Goal: Task Accomplishment & Management: Manage account settings

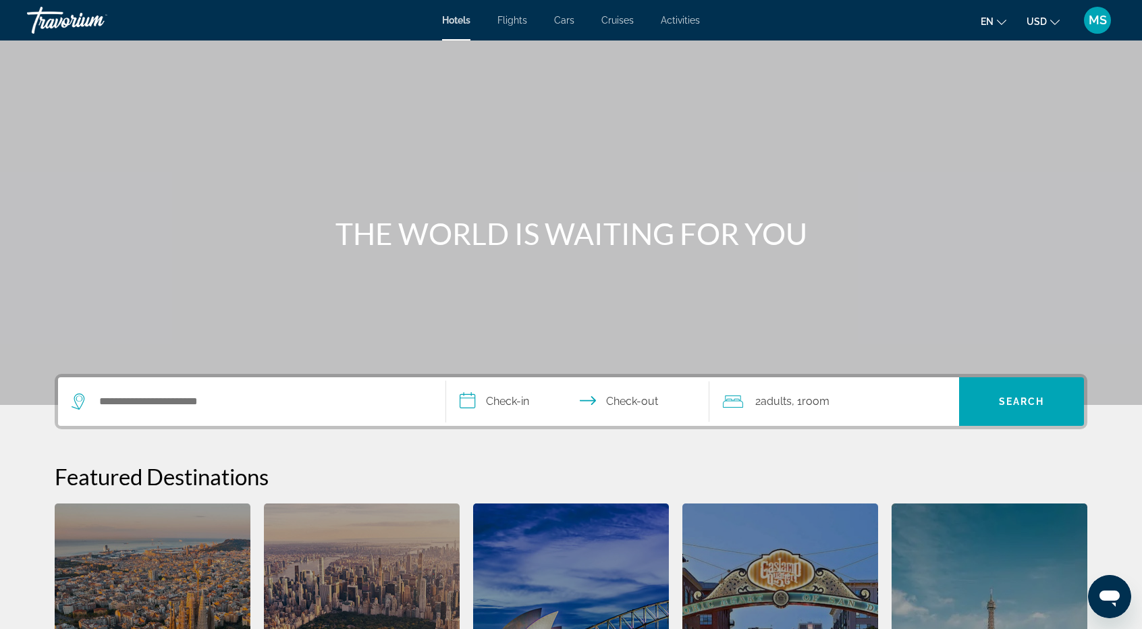
click at [505, 20] on span "Flights" at bounding box center [513, 20] width 30 height 11
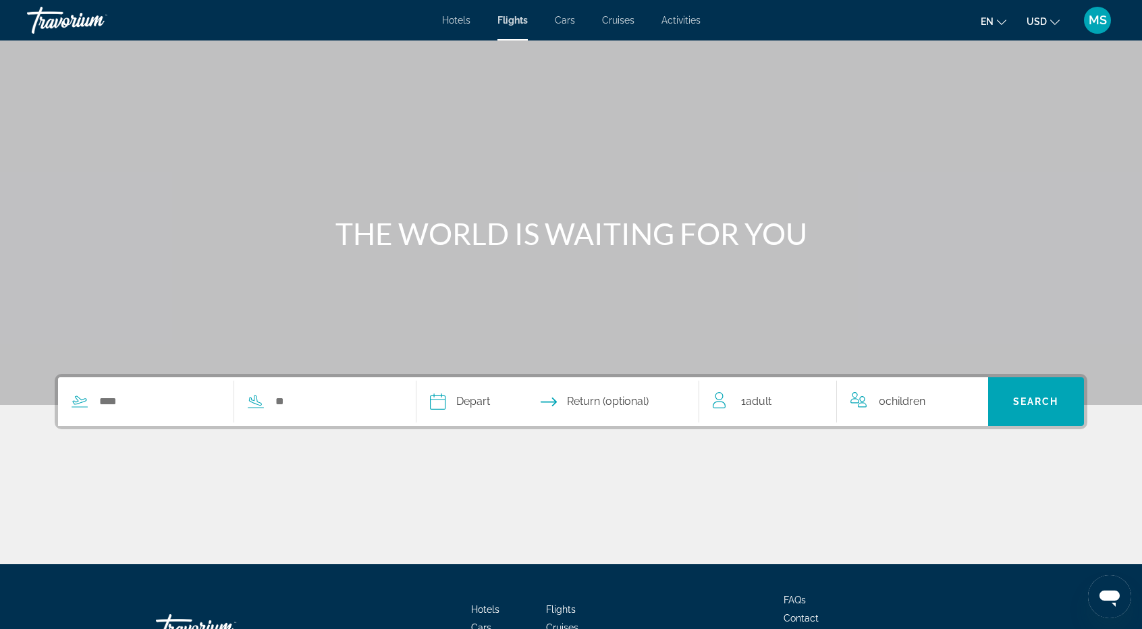
click at [75, 26] on div "Travorium" at bounding box center [94, 20] width 135 height 35
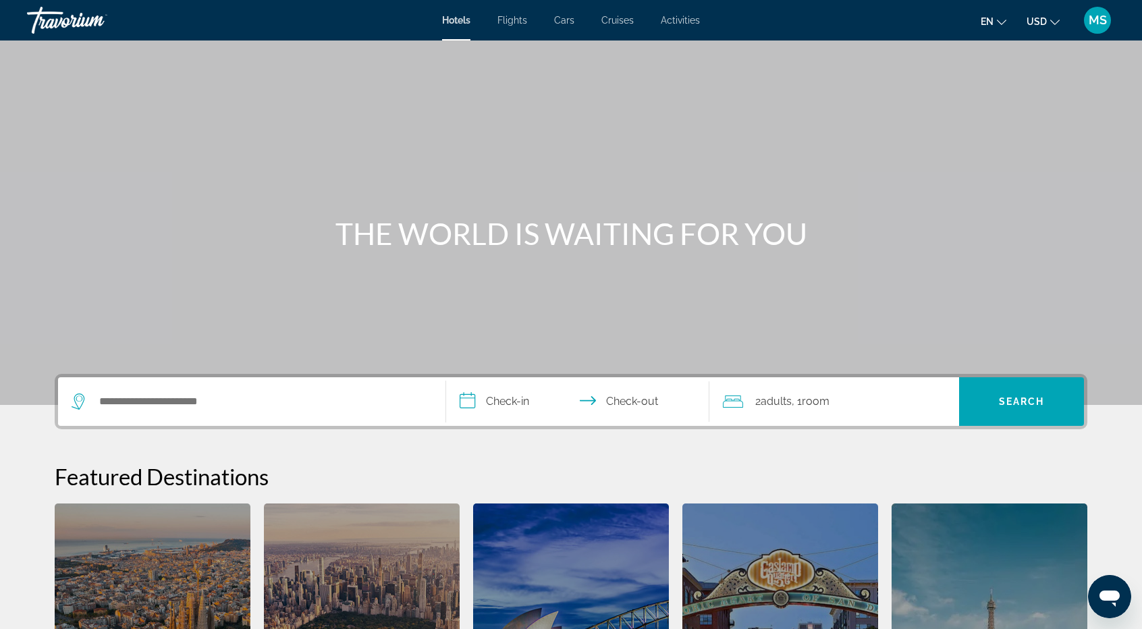
click at [1096, 11] on div "MS" at bounding box center [1097, 20] width 27 height 27
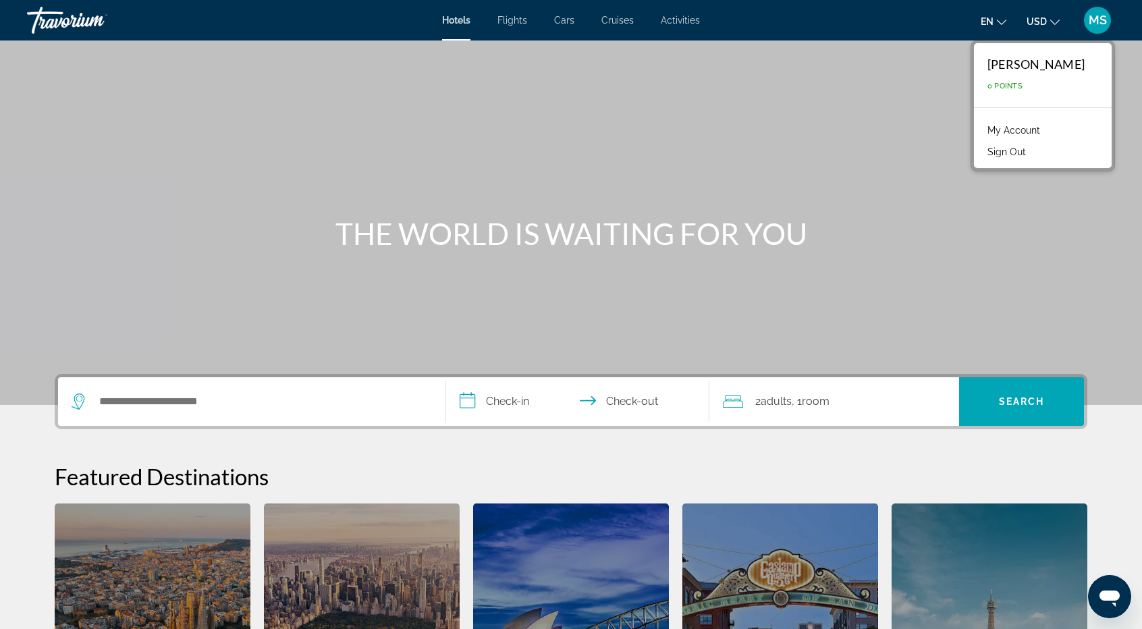
click at [1014, 128] on link "My Account" at bounding box center [1014, 131] width 66 height 18
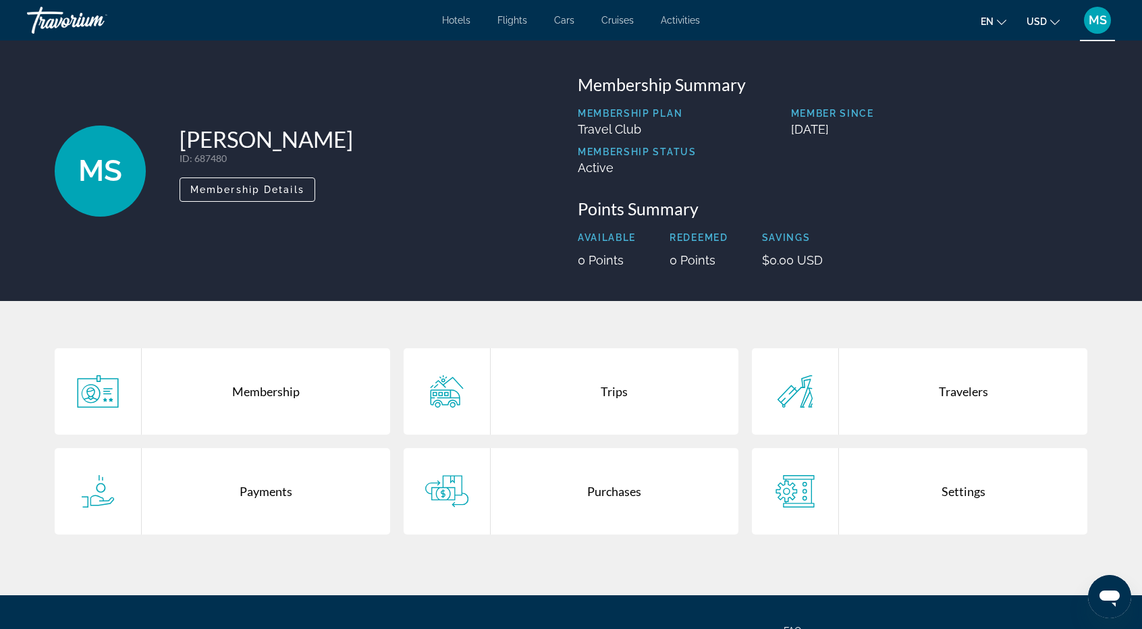
scroll to position [131, 0]
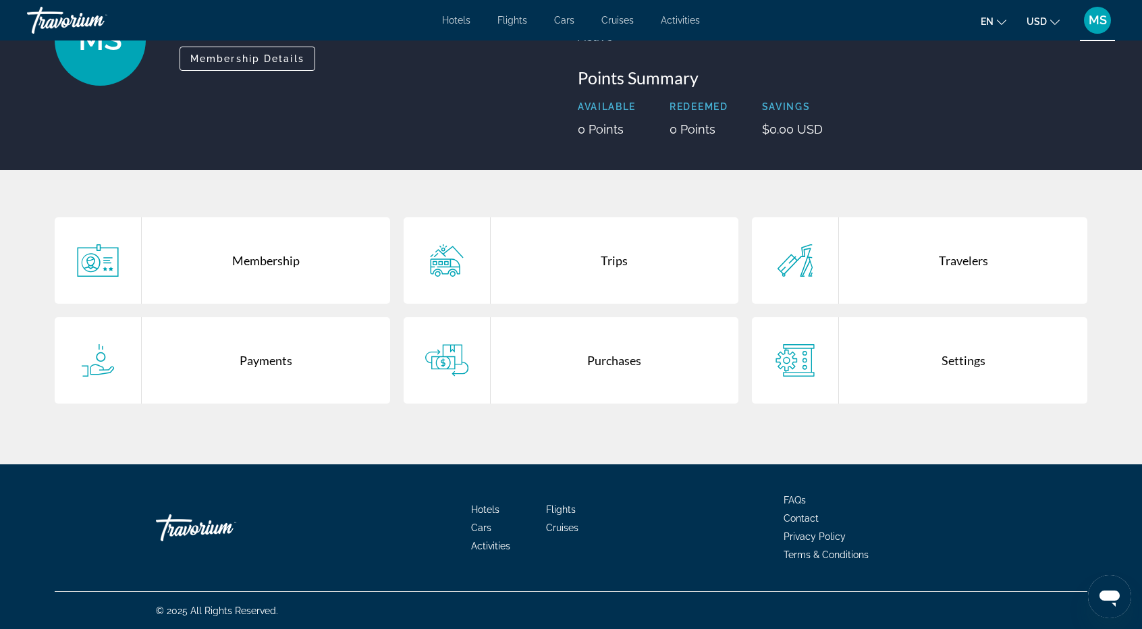
click at [934, 375] on div "Settings" at bounding box center [963, 360] width 248 height 86
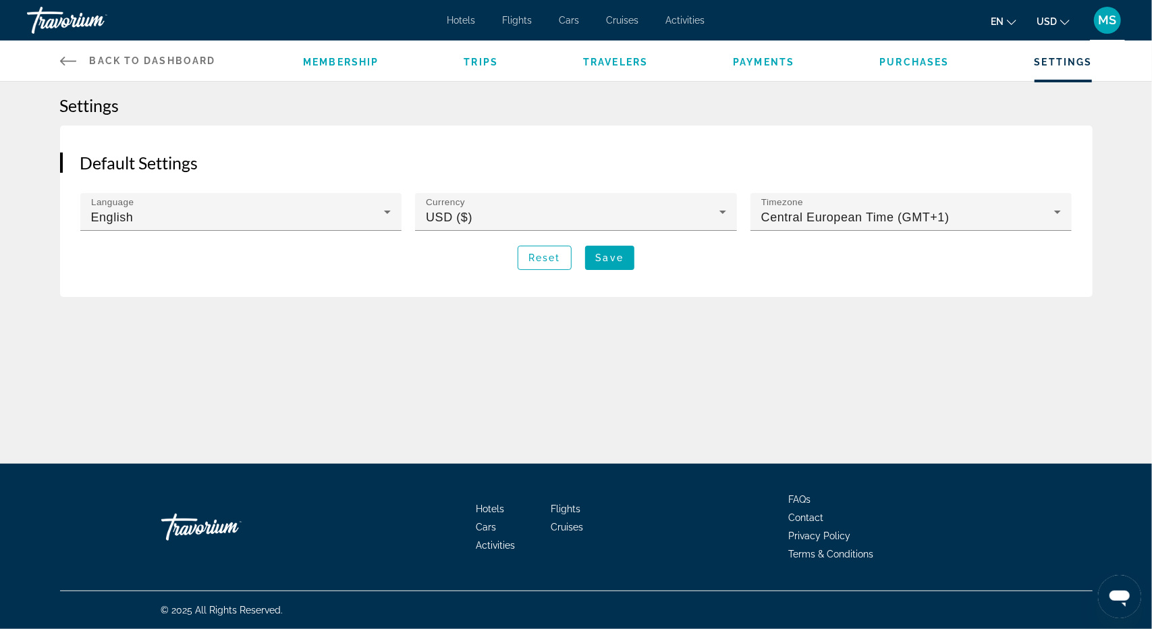
click at [383, 64] on ul "Membership Trips Travelers Payments Purchases Settings" at bounding box center [697, 61] width 789 height 14
click at [347, 64] on span "Membership" at bounding box center [341, 62] width 76 height 11
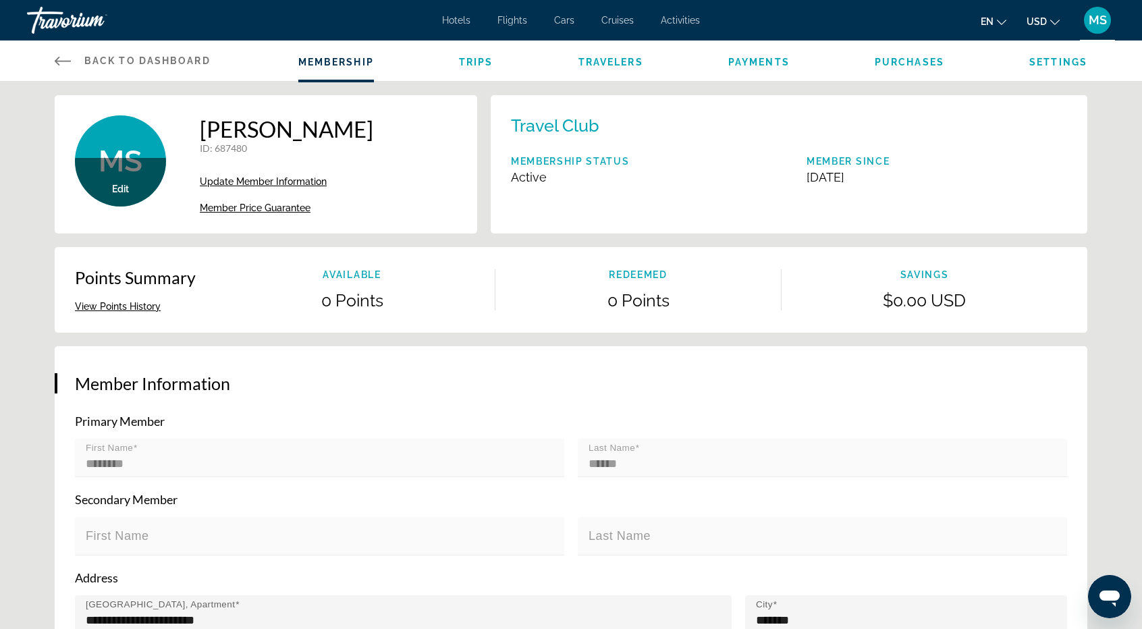
click at [489, 52] on div "Membership Trips Travelers Payments Purchases Settings" at bounding box center [692, 61] width 789 height 41
click at [486, 67] on span "Trips" at bounding box center [476, 62] width 34 height 11
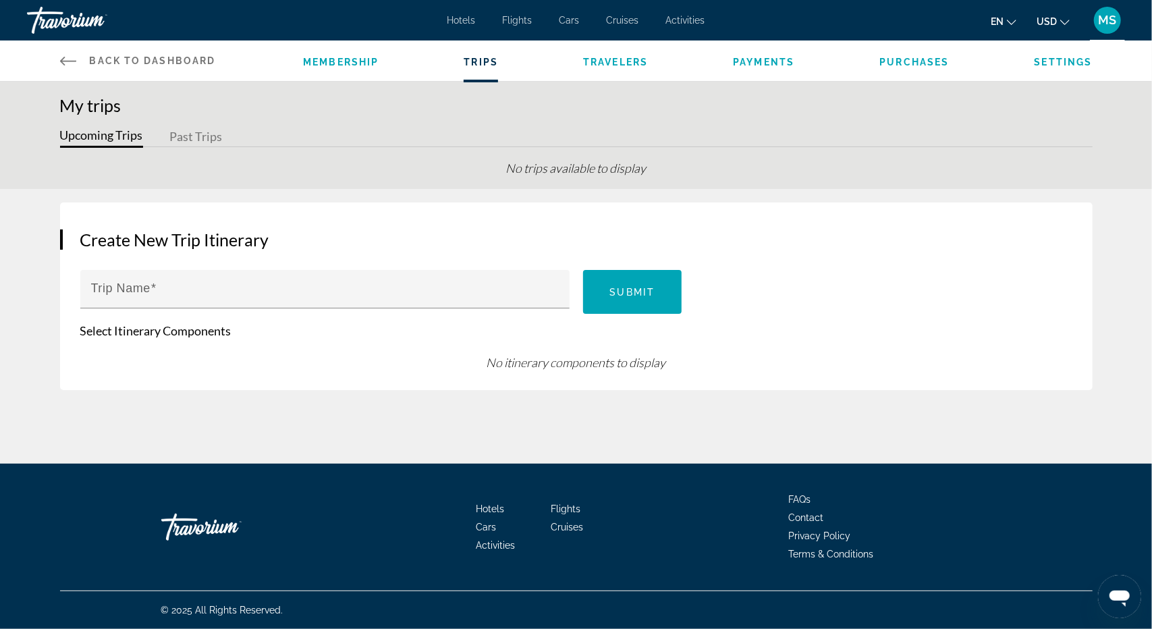
click at [609, 67] on span "Travelers" at bounding box center [615, 62] width 65 height 11
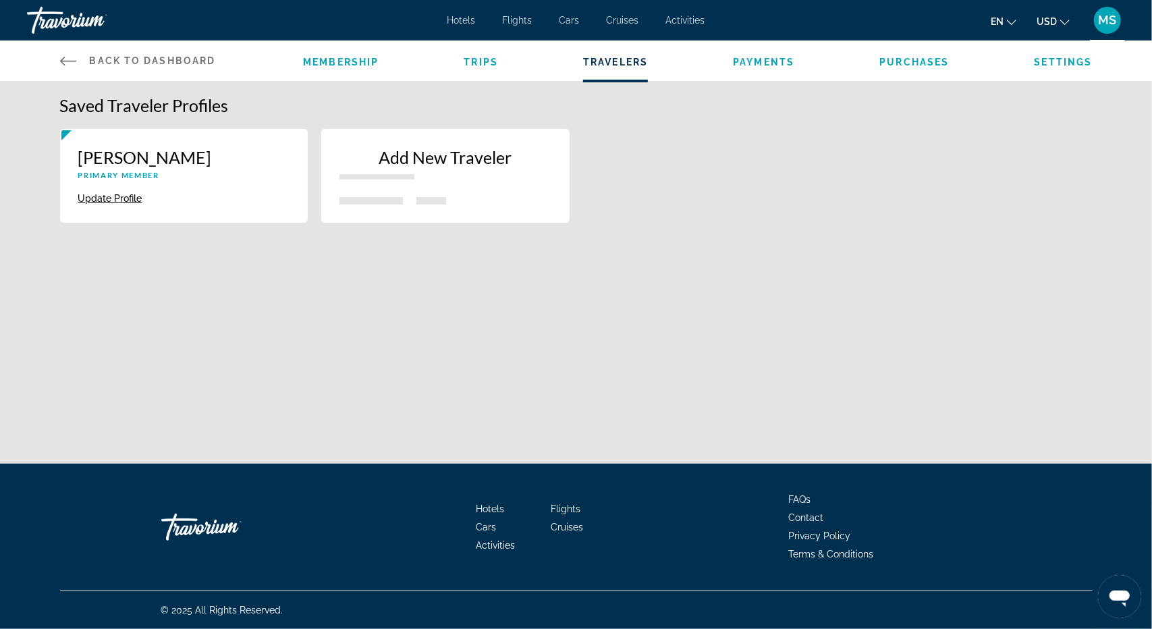
click at [753, 57] on span "Payments" at bounding box center [763, 62] width 61 height 11
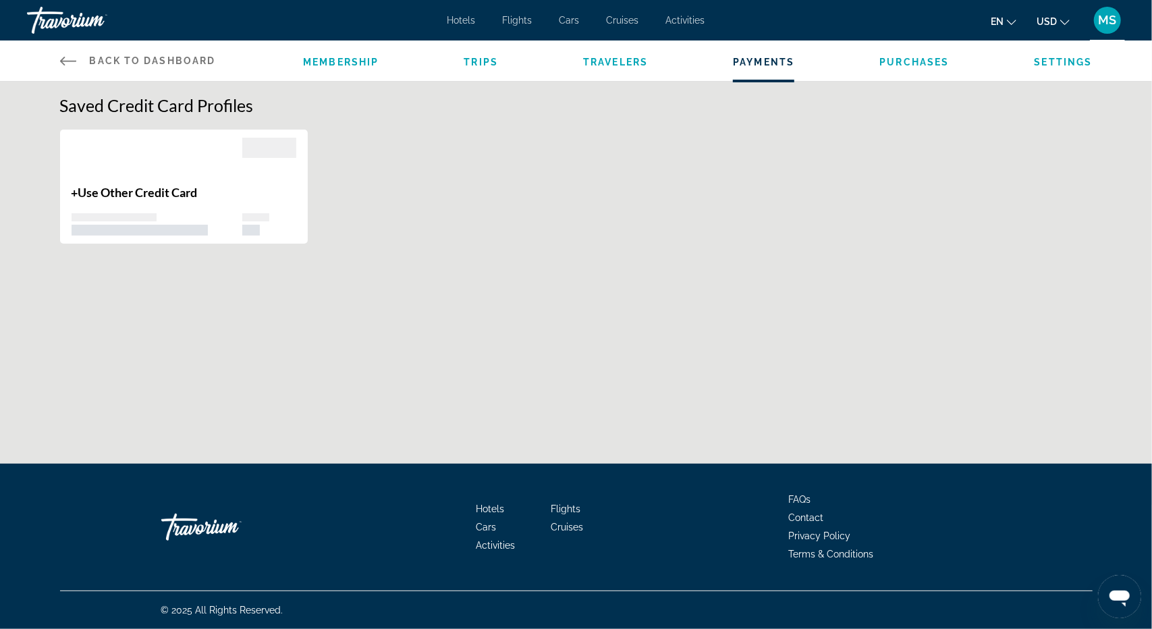
click at [901, 58] on span "Purchases" at bounding box center [915, 62] width 70 height 11
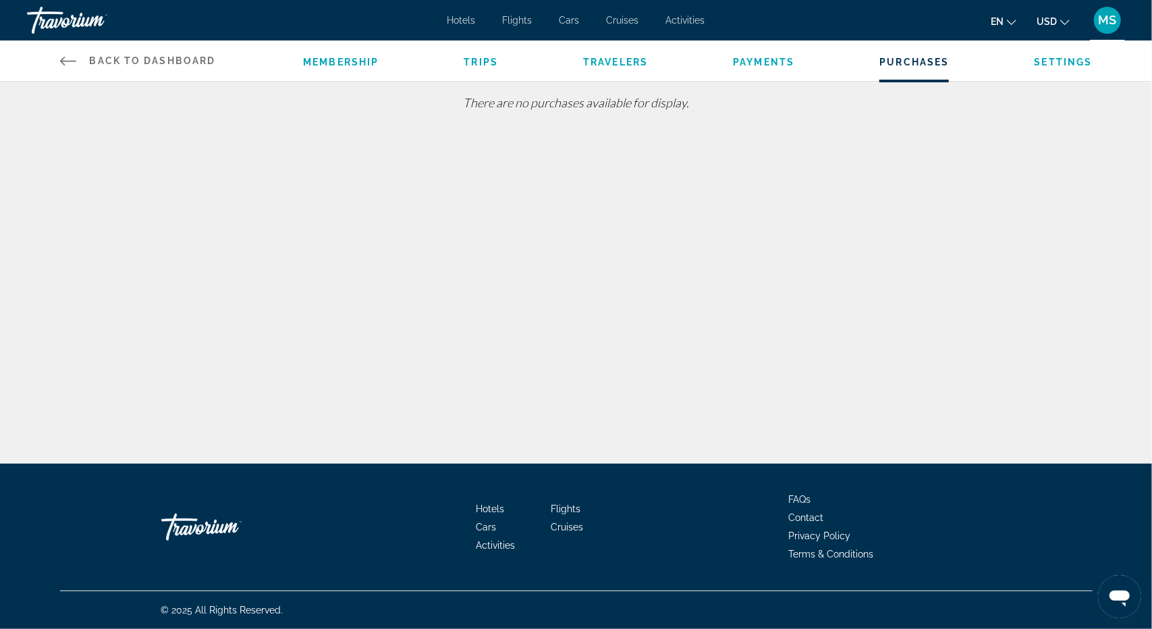
click at [1077, 61] on span "Settings" at bounding box center [1064, 62] width 58 height 11
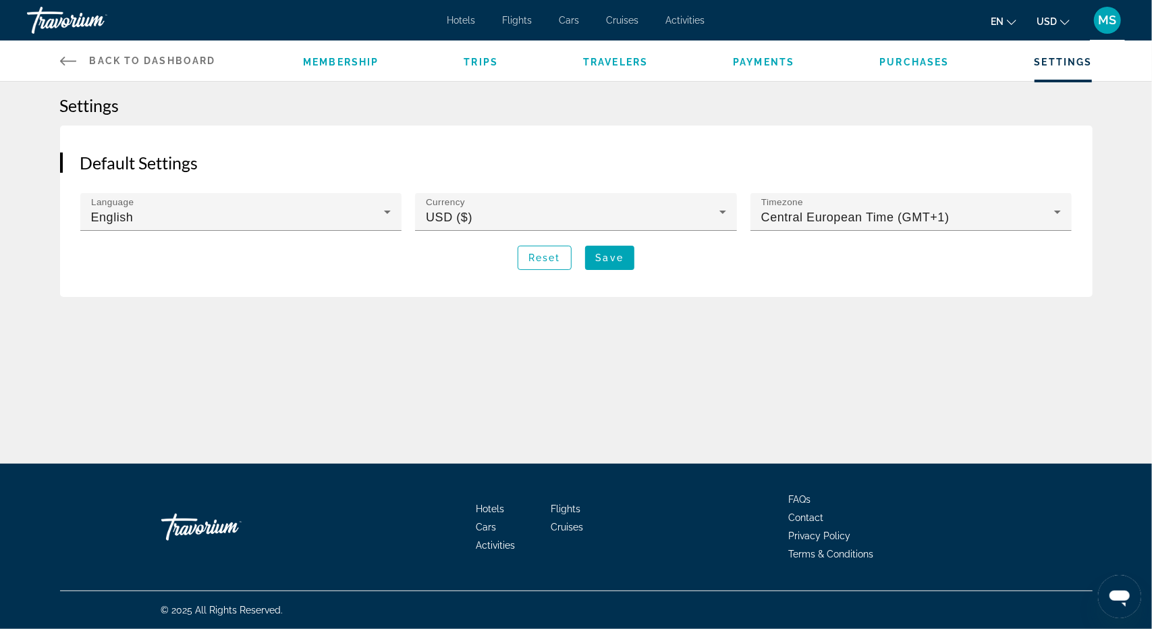
click at [1119, 18] on div "MS" at bounding box center [1107, 20] width 27 height 27
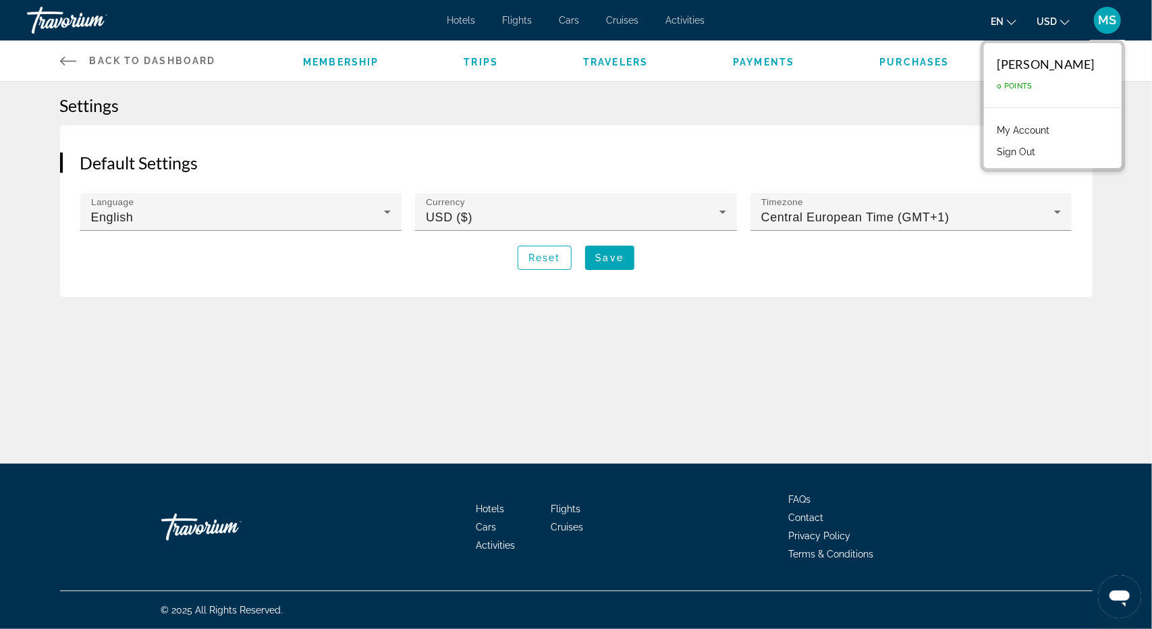
click at [1037, 126] on link "My Account" at bounding box center [1024, 131] width 66 height 18
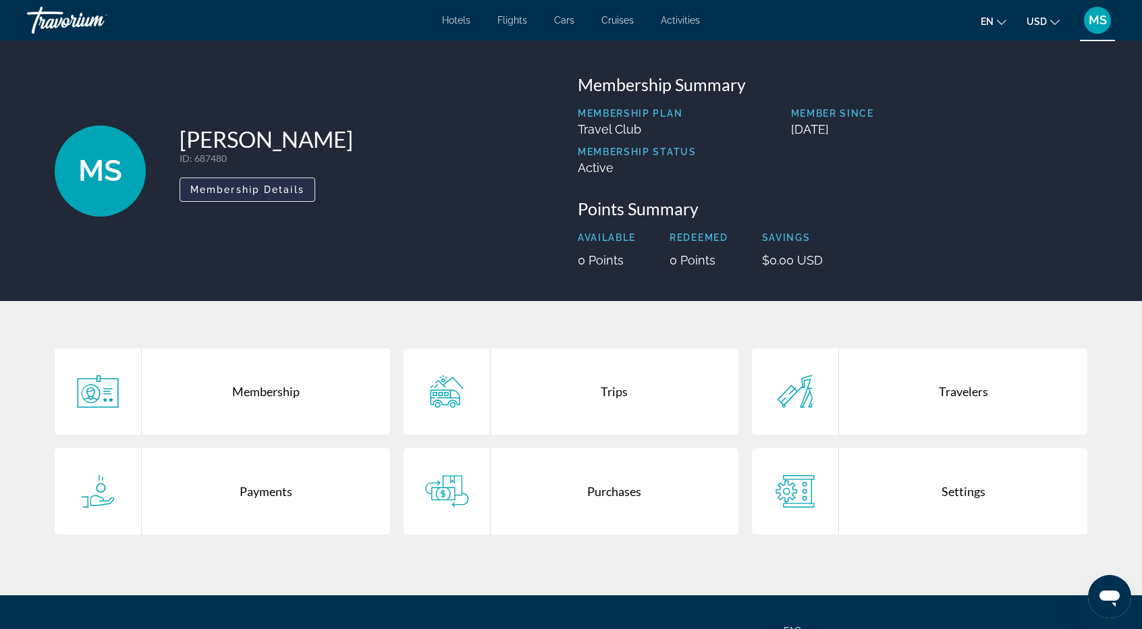
click at [280, 190] on span "Membership Details" at bounding box center [247, 189] width 114 height 11
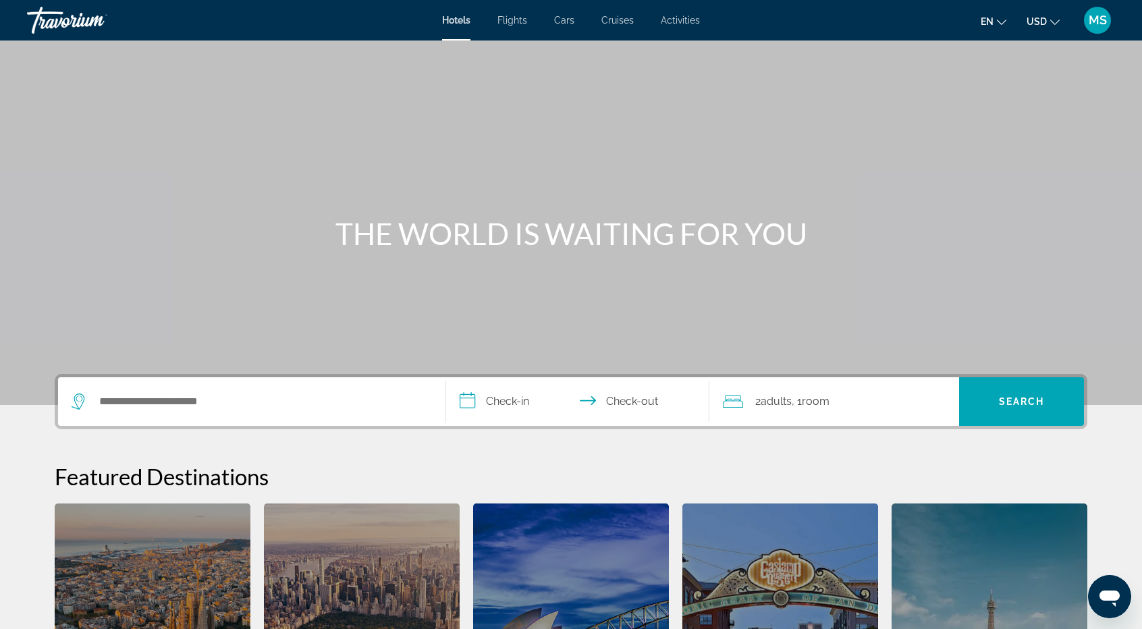
click at [664, 68] on div "Main content" at bounding box center [571, 202] width 1142 height 405
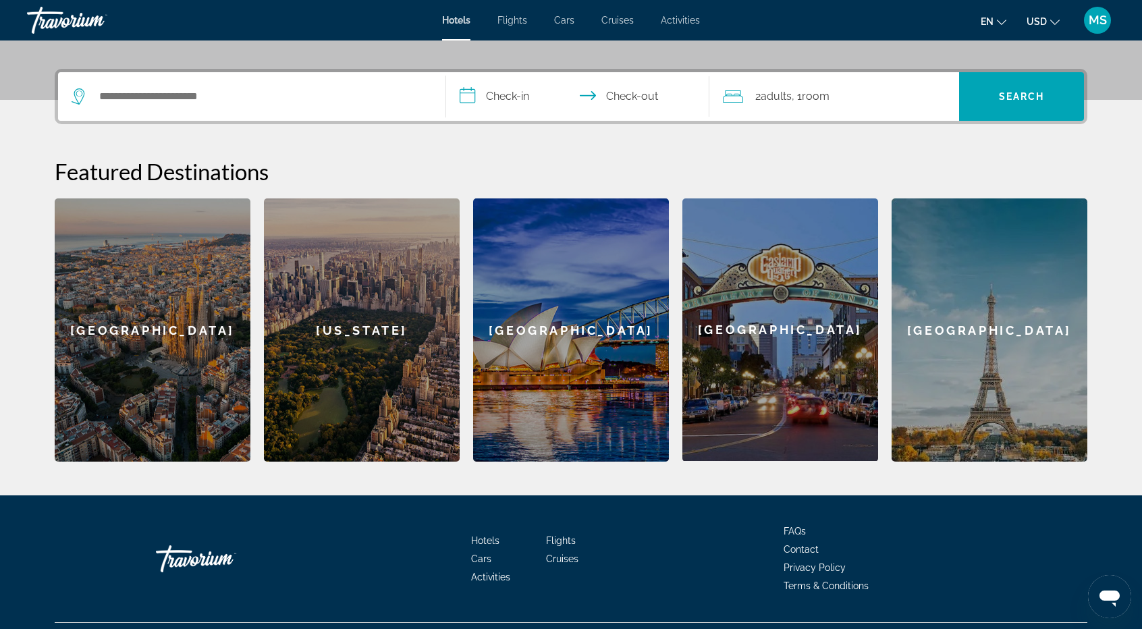
scroll to position [336, 0]
